Goal: Communication & Community: Connect with others

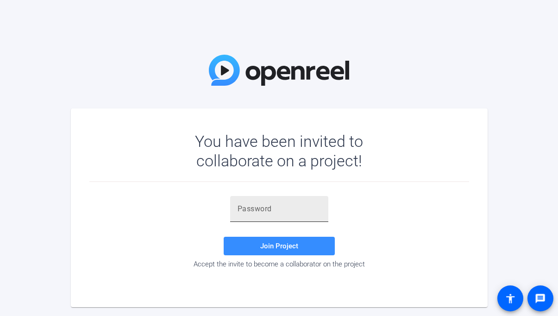
click at [271, 207] on input "text" at bounding box center [279, 208] width 83 height 11
paste input "I)+-2;"
type input "I)+-2;"
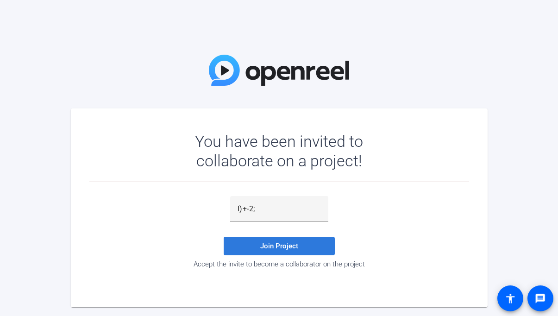
click at [261, 247] on span "Join Project" at bounding box center [279, 246] width 38 height 8
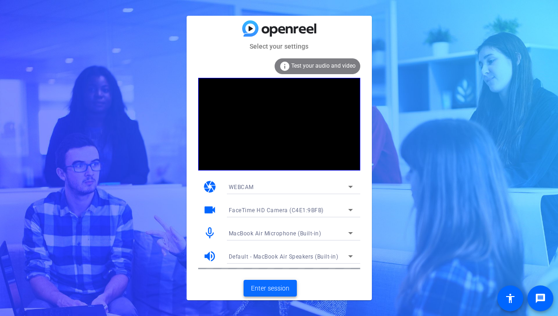
click at [267, 291] on span "Enter session" at bounding box center [270, 289] width 38 height 10
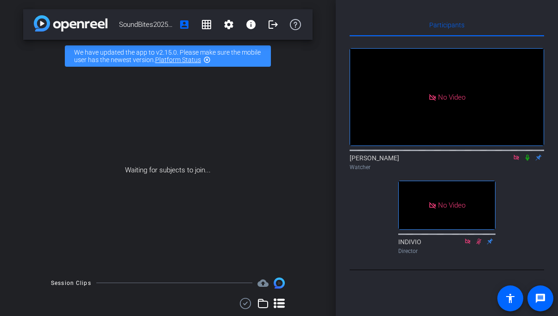
click at [528, 161] on icon at bounding box center [527, 157] width 7 height 6
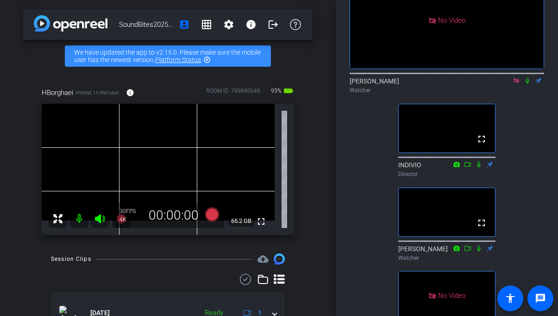
scroll to position [76, 0]
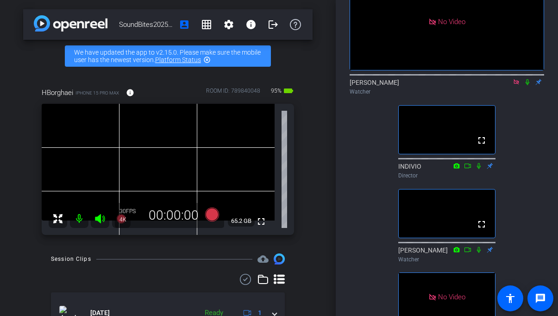
click at [528, 85] on icon at bounding box center [527, 82] width 7 height 6
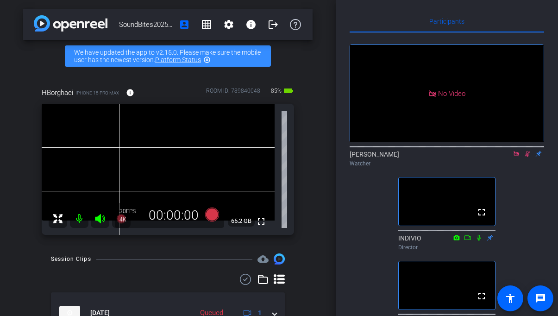
scroll to position [0, 0]
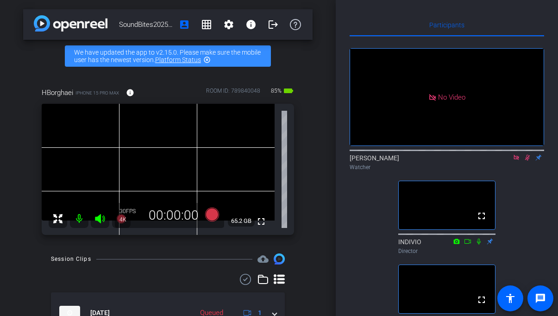
click at [528, 161] on icon at bounding box center [527, 158] width 5 height 6
